Goal: Task Accomplishment & Management: Use online tool/utility

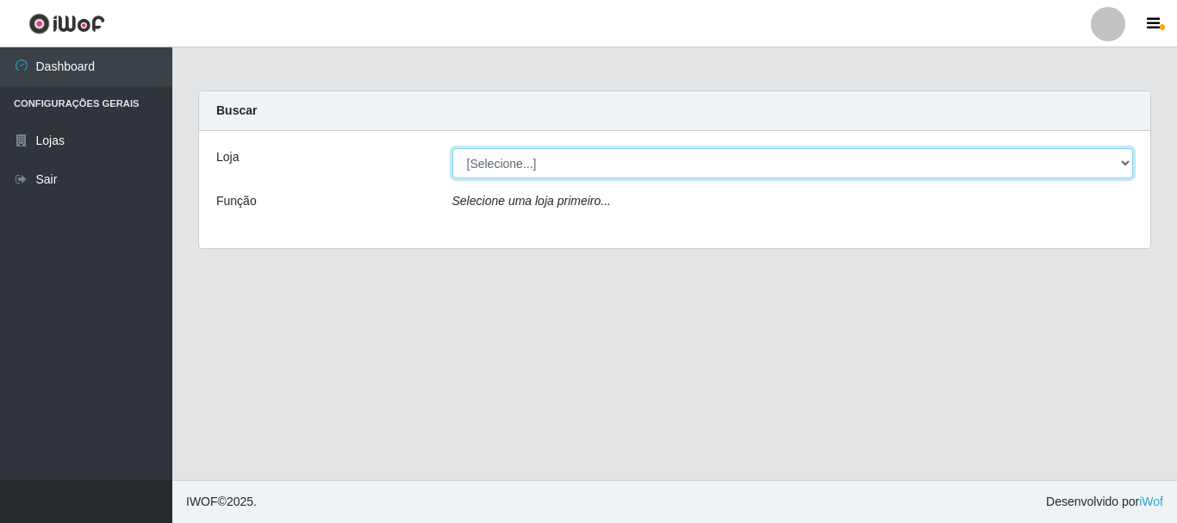
click at [1127, 157] on select "[Selecione...] [GEOGRAPHIC_DATA] [GEOGRAPHIC_DATA]" at bounding box center [793, 163] width 682 height 30
select select "64"
click at [452, 148] on select "[Selecione...] [GEOGRAPHIC_DATA] [GEOGRAPHIC_DATA]" at bounding box center [793, 163] width 682 height 30
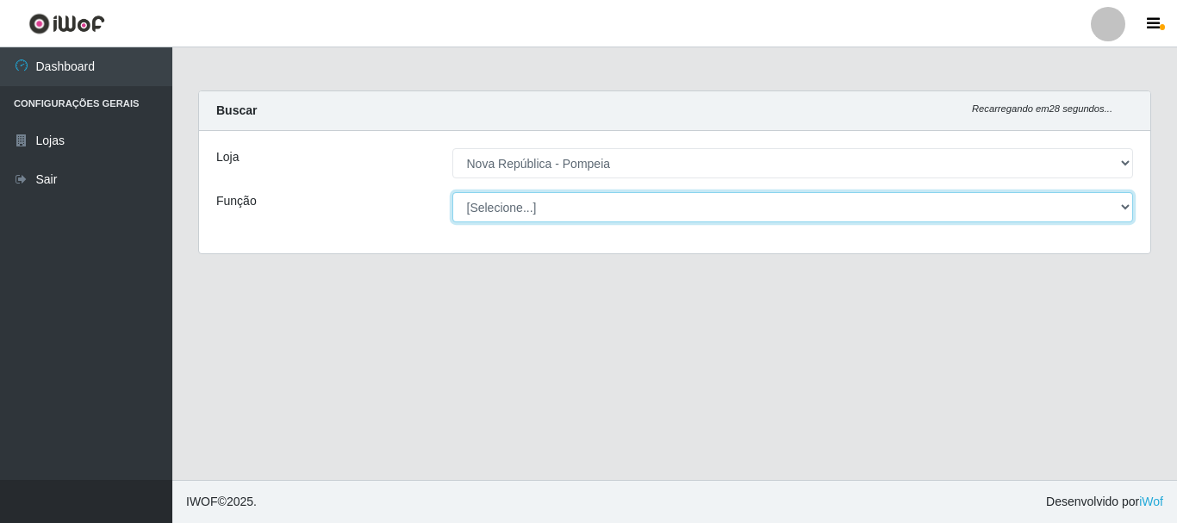
click at [1119, 204] on select "[Selecione...] Balconista Operador de Caixa Recepcionista Repositor" at bounding box center [793, 207] width 682 height 30
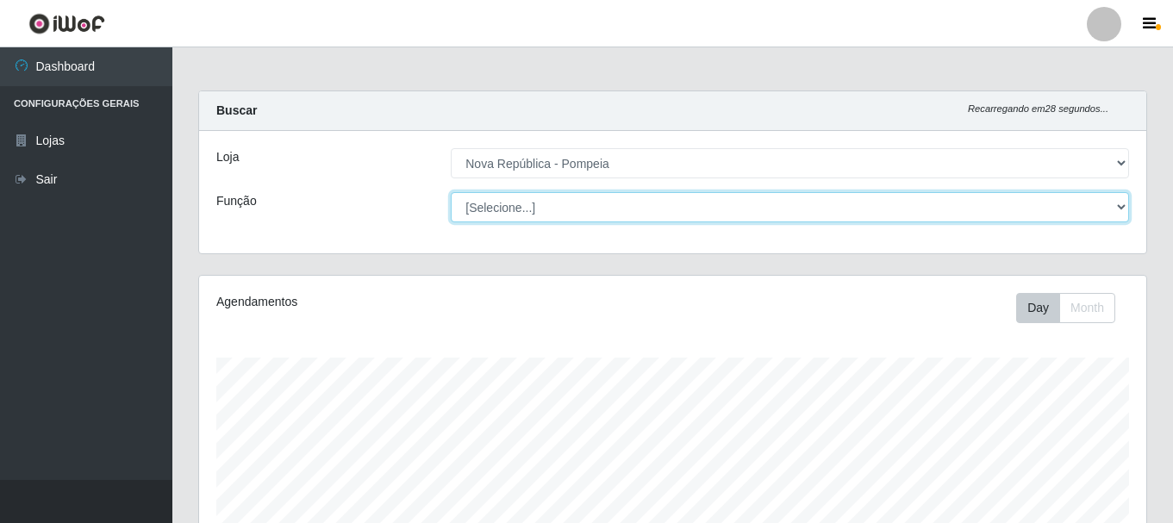
scroll to position [358, 947]
select select "22"
click at [451, 192] on select "[Selecione...] Balconista Operador de Caixa Recepcionista Repositor" at bounding box center [790, 207] width 678 height 30
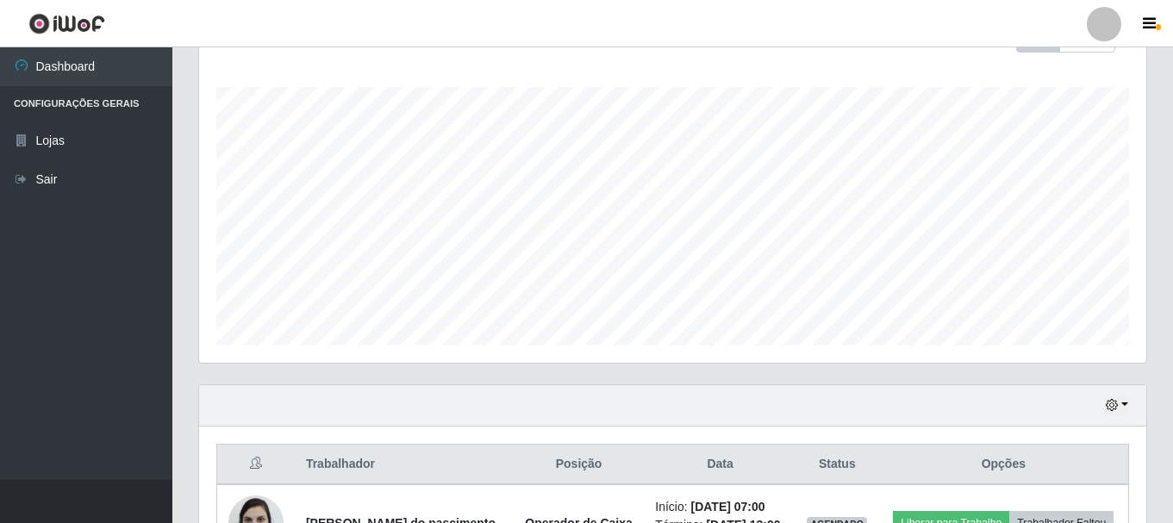
scroll to position [133, 0]
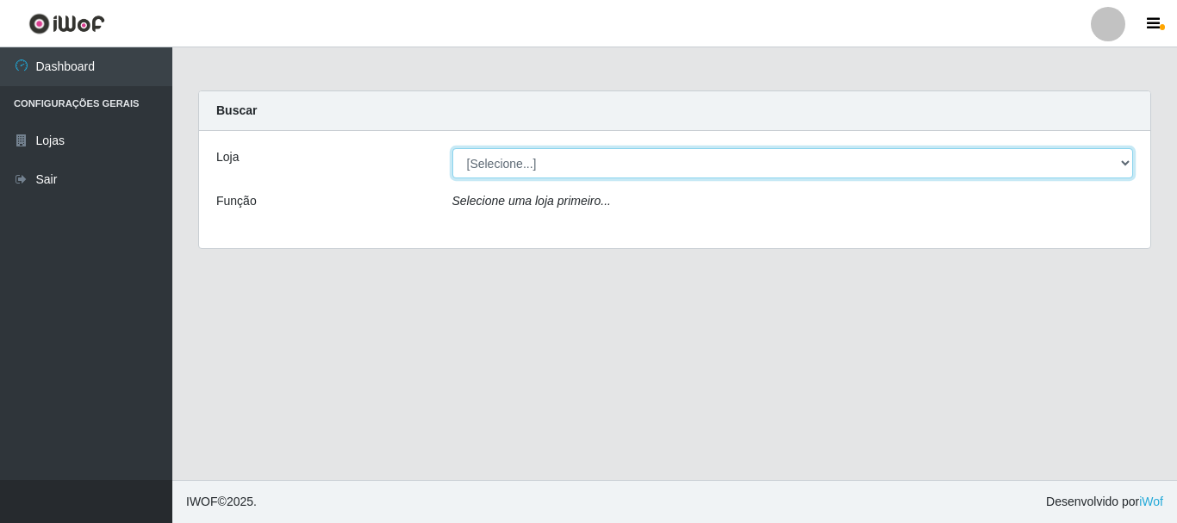
click at [1131, 151] on select "[Selecione...] [GEOGRAPHIC_DATA] [GEOGRAPHIC_DATA]" at bounding box center [793, 163] width 682 height 30
select select "64"
click at [452, 148] on select "[Selecione...] [GEOGRAPHIC_DATA] [GEOGRAPHIC_DATA]" at bounding box center [793, 163] width 682 height 30
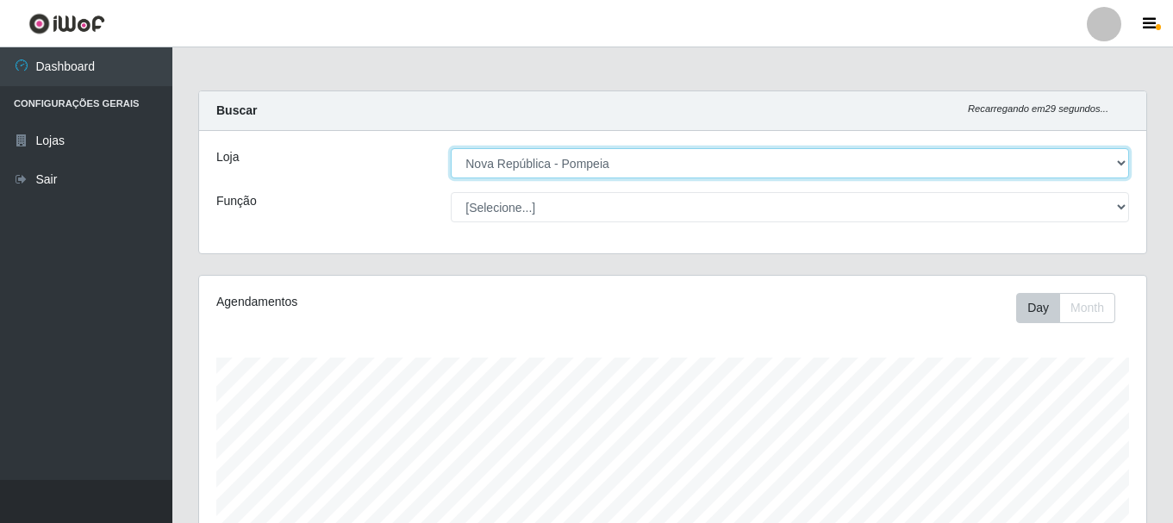
scroll to position [358, 947]
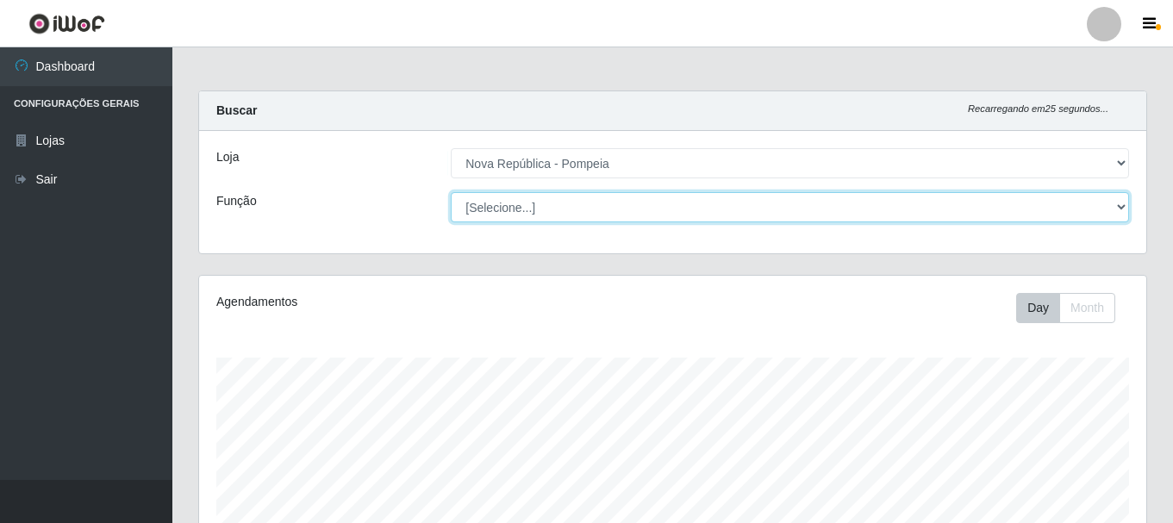
click at [1117, 201] on select "[Selecione...] Balconista Operador de Caixa Recepcionista Repositor" at bounding box center [790, 207] width 678 height 30
select select "22"
click at [451, 192] on select "[Selecione...] Balconista Operador de Caixa Recepcionista Repositor" at bounding box center [790, 207] width 678 height 30
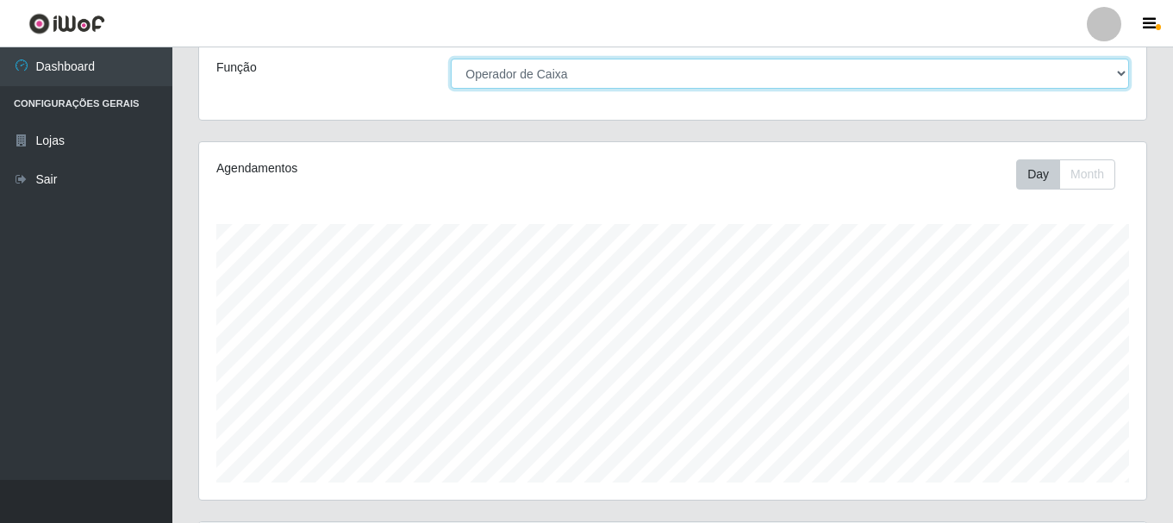
scroll to position [129, 0]
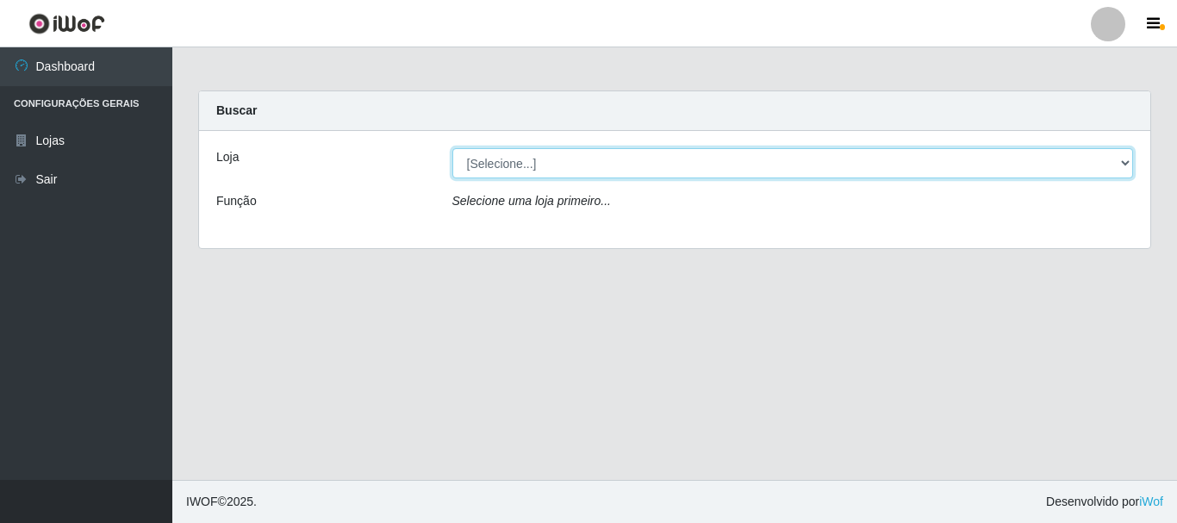
click at [1120, 162] on select "[Selecione...] [GEOGRAPHIC_DATA] [GEOGRAPHIC_DATA]" at bounding box center [793, 163] width 682 height 30
select select "64"
click at [452, 148] on select "[Selecione...] [GEOGRAPHIC_DATA] [GEOGRAPHIC_DATA]" at bounding box center [793, 163] width 682 height 30
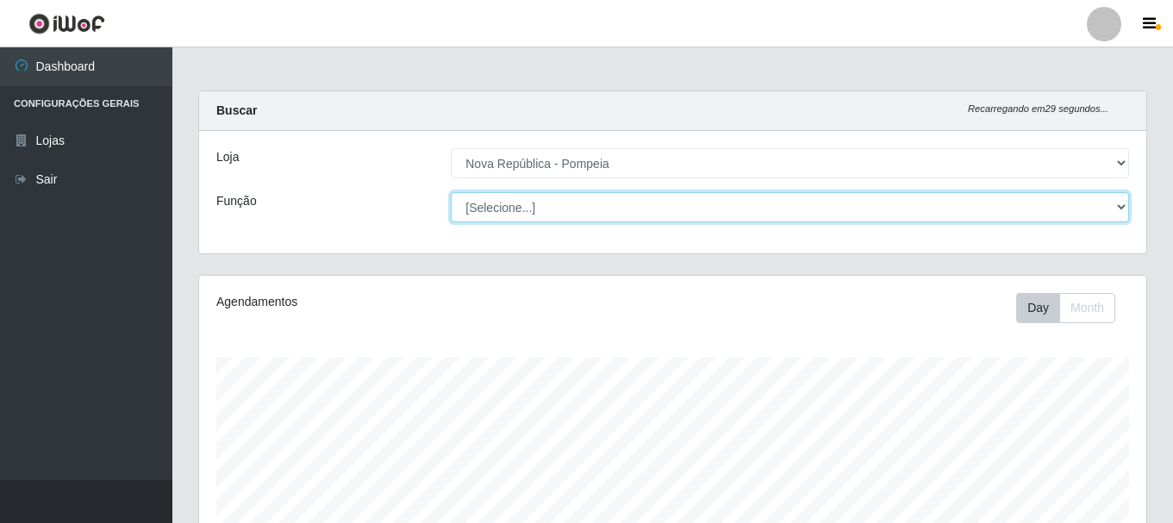
scroll to position [358, 947]
click at [1121, 202] on select "[Selecione...] Balconista Operador de Caixa Recepcionista Repositor" at bounding box center [790, 207] width 678 height 30
select select "22"
click at [451, 192] on select "[Selecione...] Balconista Operador de Caixa Recepcionista Repositor" at bounding box center [790, 207] width 678 height 30
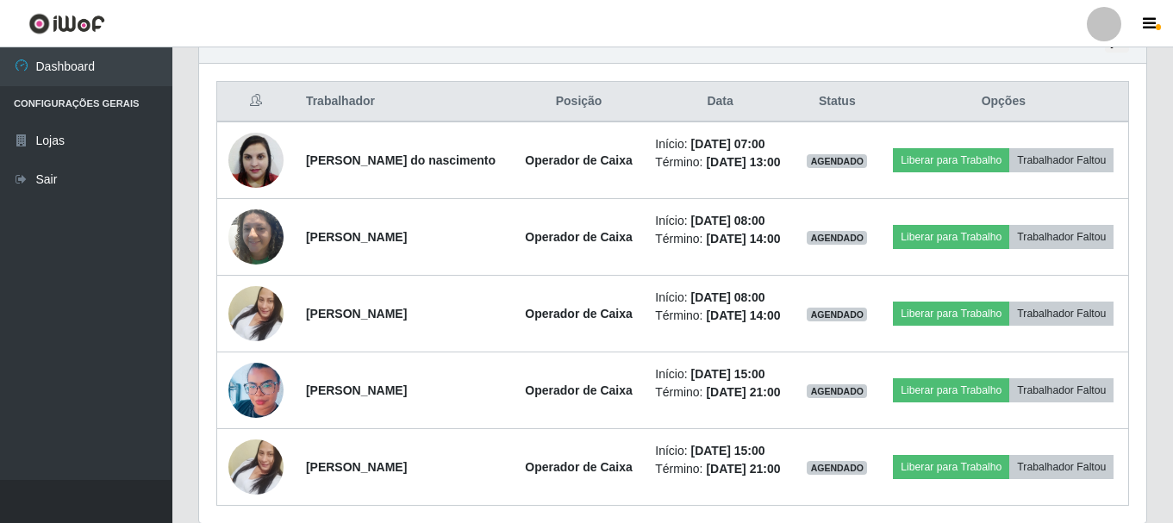
scroll to position [626, 0]
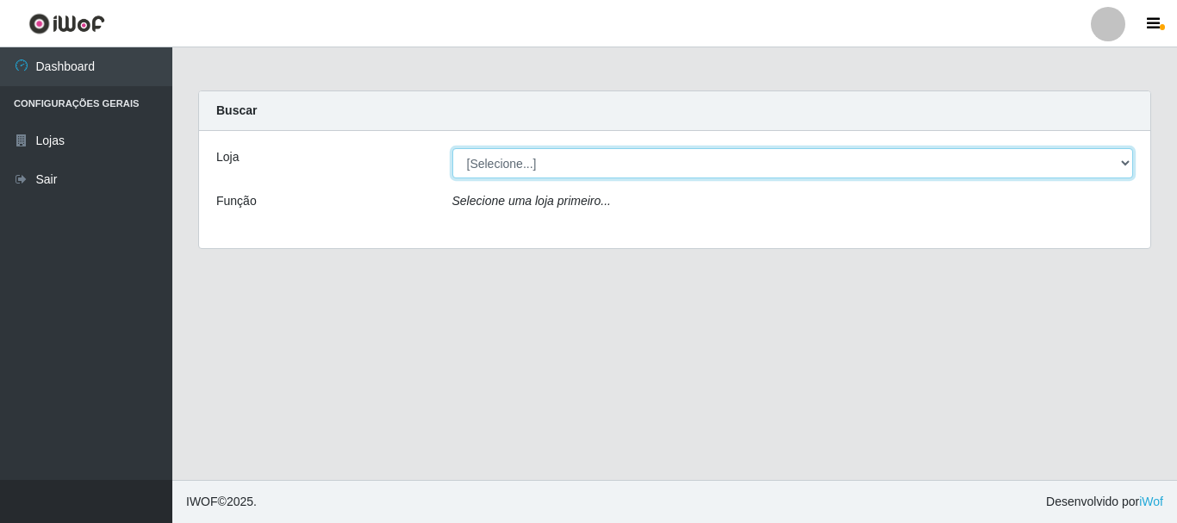
click at [483, 163] on select "[Selecione...] [GEOGRAPHIC_DATA] [GEOGRAPHIC_DATA]" at bounding box center [793, 163] width 682 height 30
select select "64"
click at [452, 148] on select "[Selecione...] [GEOGRAPHIC_DATA] [GEOGRAPHIC_DATA]" at bounding box center [793, 163] width 682 height 30
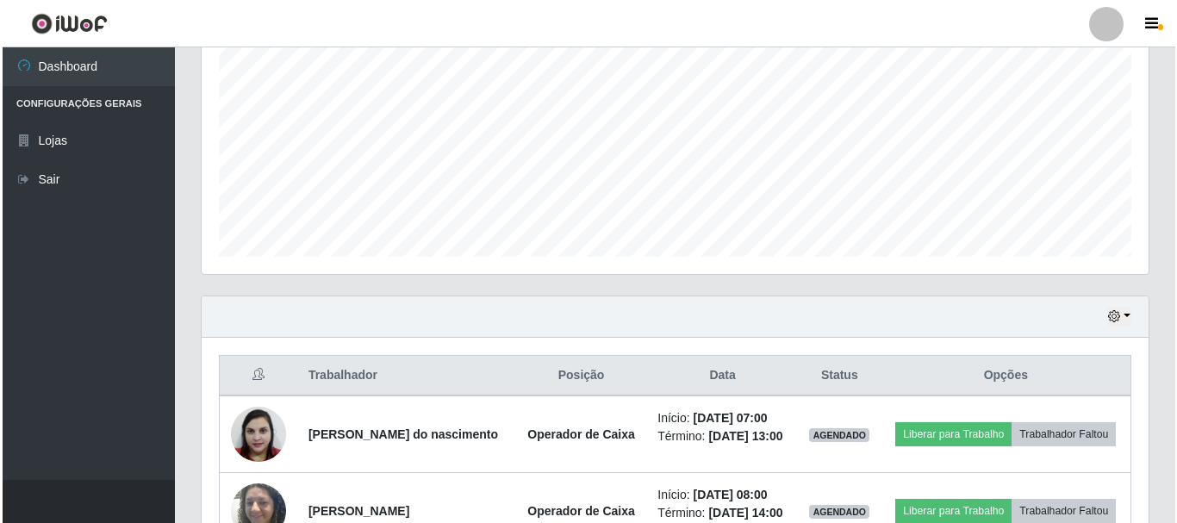
scroll to position [431, 0]
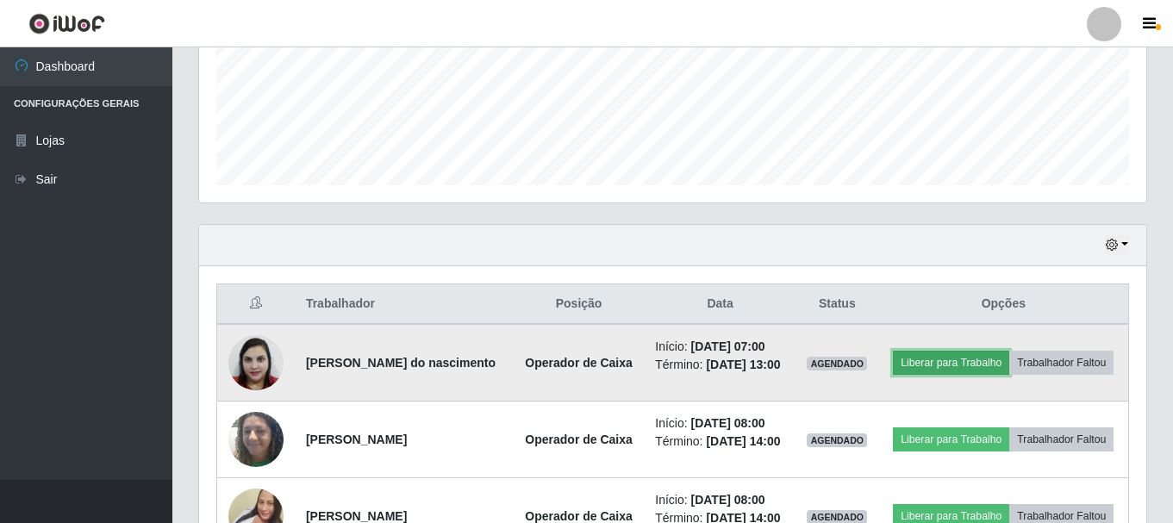
click at [990, 353] on button "Liberar para Trabalho" at bounding box center [951, 363] width 116 height 24
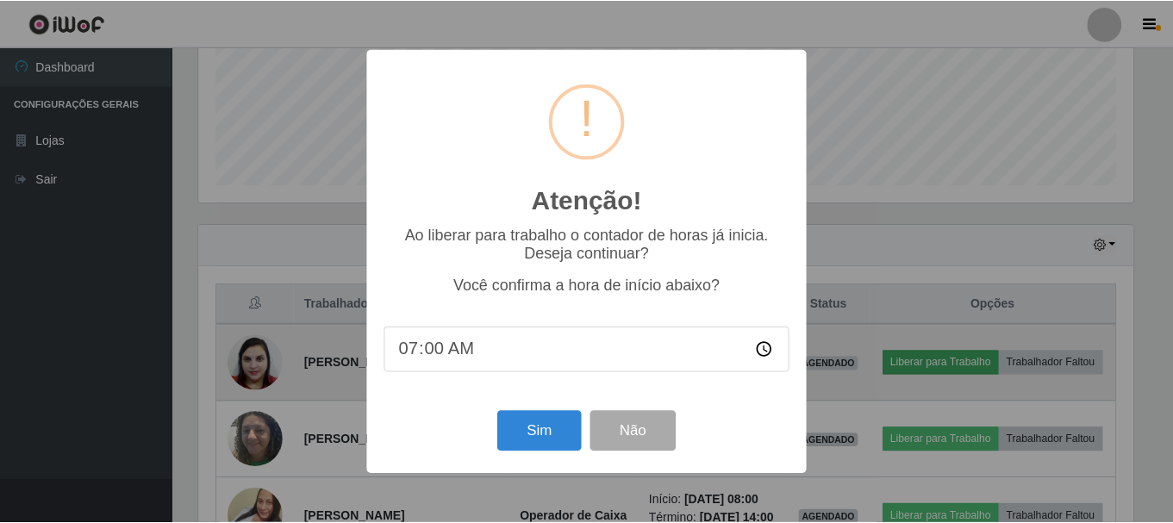
scroll to position [358, 938]
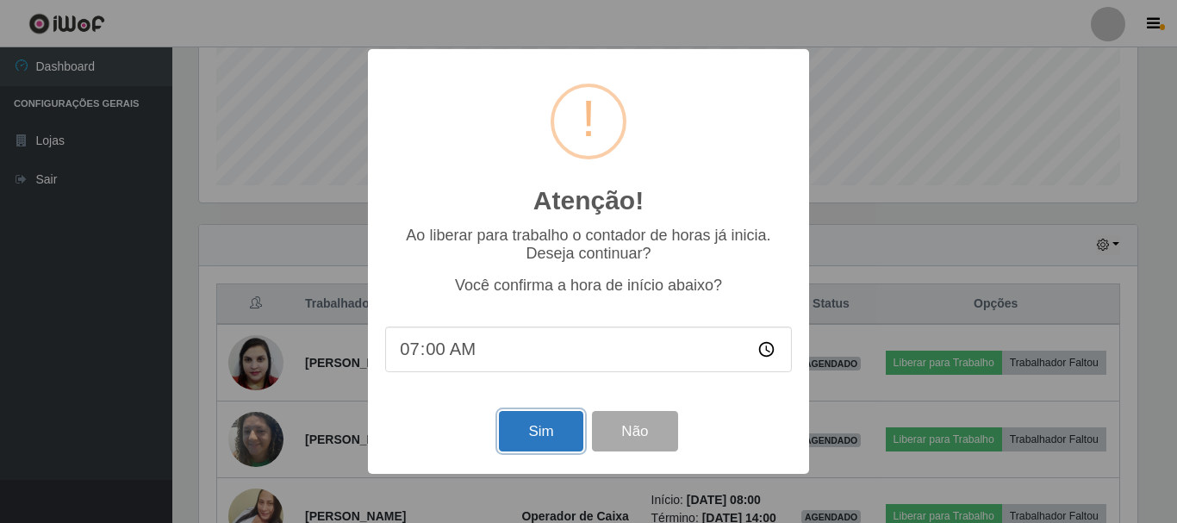
click at [561, 444] on button "Sim" at bounding box center [541, 431] width 84 height 41
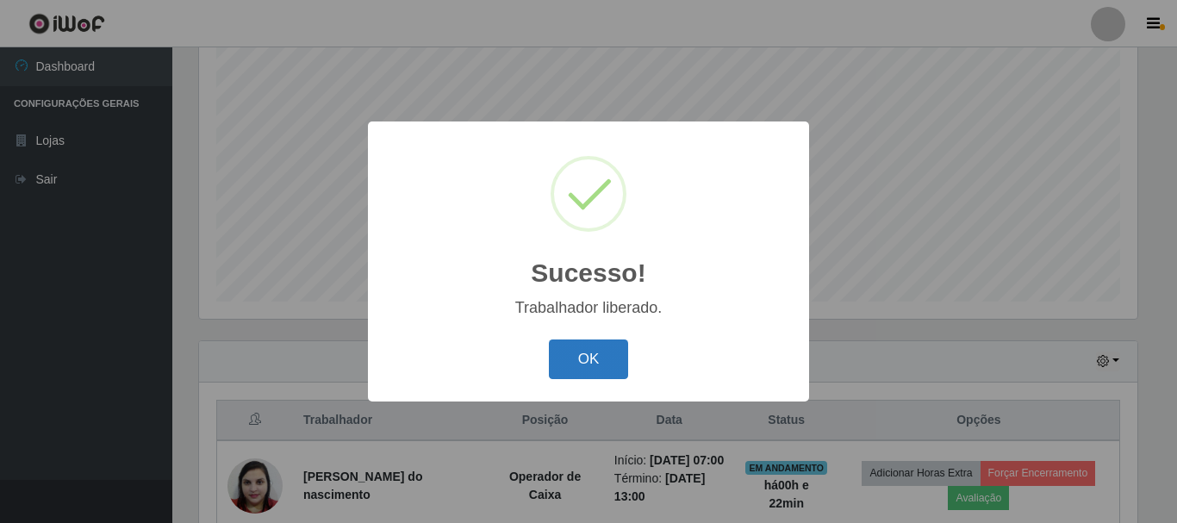
click at [601, 363] on button "OK" at bounding box center [589, 360] width 80 height 41
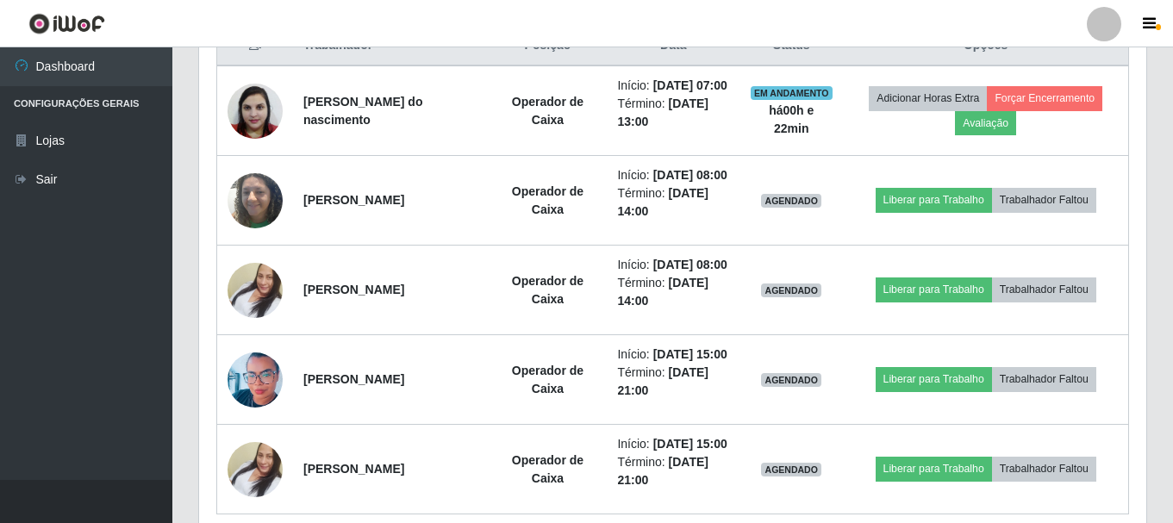
scroll to position [659, 0]
